Goal: Navigation & Orientation: Find specific page/section

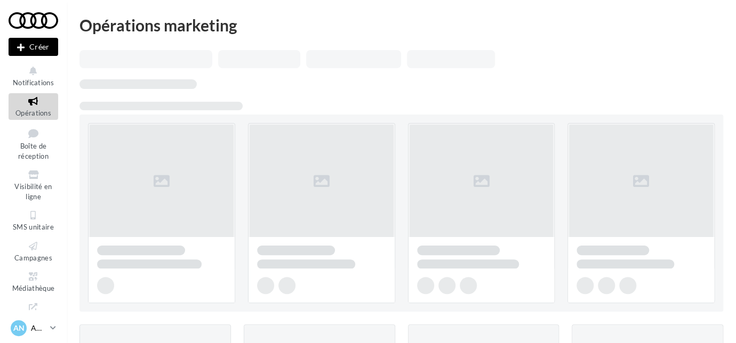
click at [44, 323] on div "AN AUDI NANTES audi-nant-ker" at bounding box center [28, 329] width 35 height 16
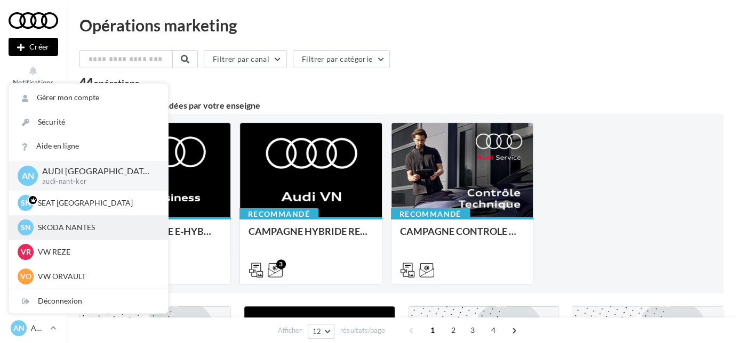
click at [69, 229] on p "SKODA NANTES" at bounding box center [96, 227] width 117 height 11
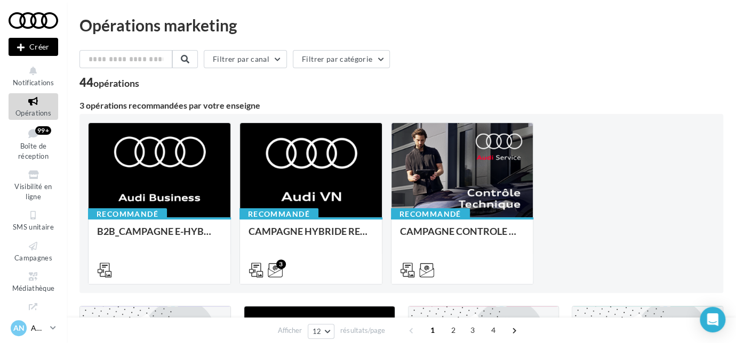
click at [30, 328] on div "AN AUDI NANTES audi-nant-ker" at bounding box center [28, 329] width 35 height 16
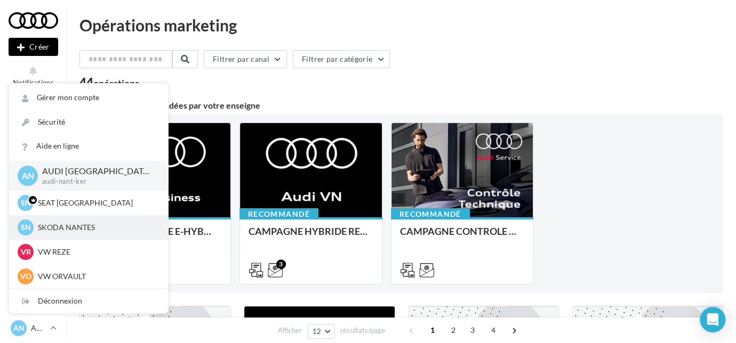
click at [64, 234] on div "SN SKODA NANTES [PERSON_NAME]-dum" at bounding box center [89, 228] width 142 height 16
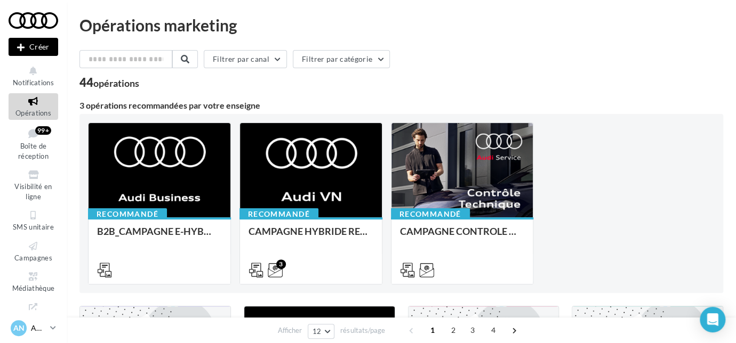
click at [31, 327] on p "AUDI [GEOGRAPHIC_DATA]" at bounding box center [38, 328] width 15 height 11
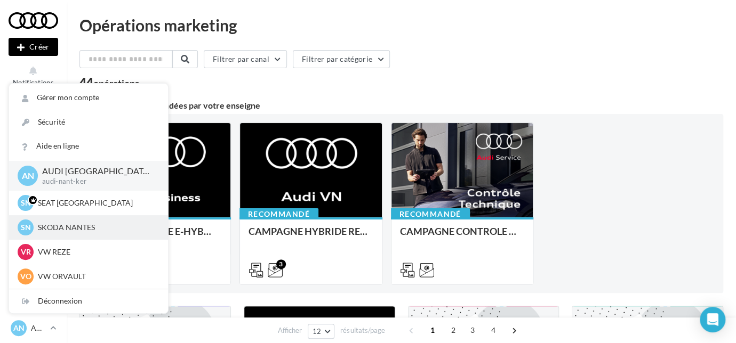
click at [51, 224] on p "SKODA NANTES" at bounding box center [96, 227] width 117 height 11
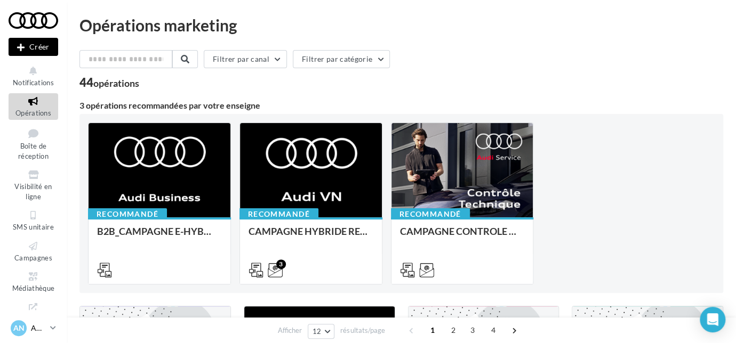
click at [43, 324] on p "AUDI [GEOGRAPHIC_DATA]" at bounding box center [38, 328] width 15 height 11
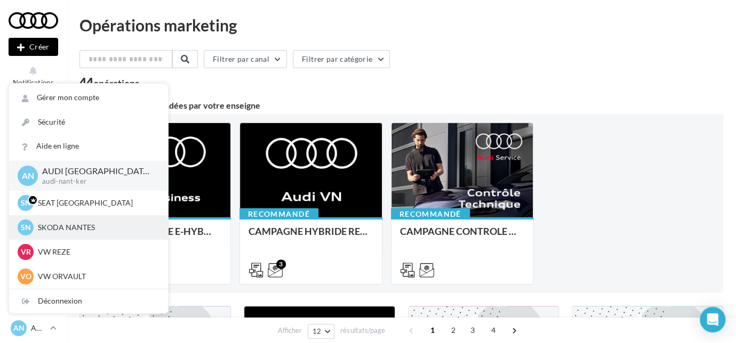
scroll to position [25, 0]
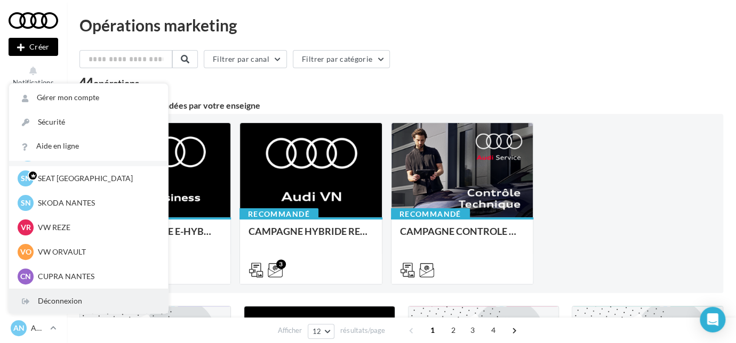
click at [57, 302] on div "Déconnexion" at bounding box center [88, 302] width 159 height 24
